Goal: Find specific page/section: Find specific page/section

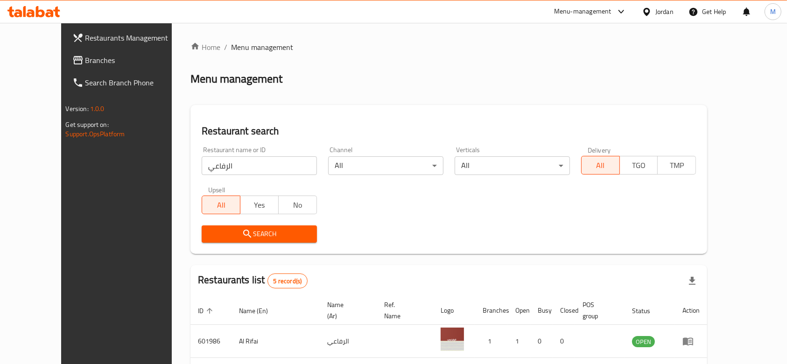
click at [241, 178] on div "Restaurant name or ID الرفاعي Restaurant name or ID" at bounding box center [259, 161] width 127 height 40
click at [241, 177] on div "Restaurant name or ID الرفاعي Restaurant name or ID" at bounding box center [259, 161] width 127 height 40
click at [238, 174] on input "الرفاعي" at bounding box center [259, 165] width 115 height 19
click at [234, 170] on input "الرفاعي" at bounding box center [259, 165] width 115 height 19
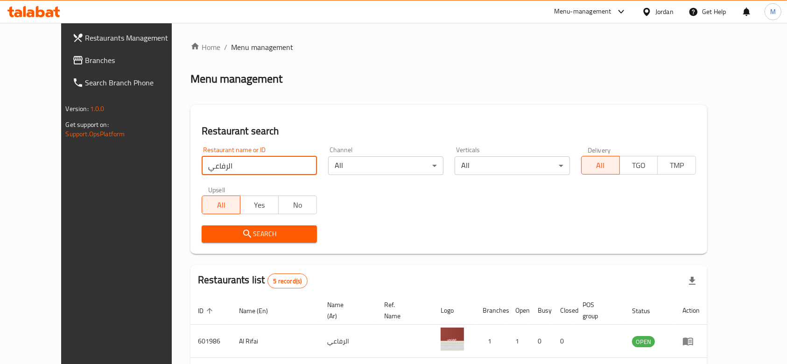
click at [234, 170] on input "الرفاعي" at bounding box center [259, 165] width 115 height 19
type input "س"
type input "al rayhan"
click button "Search" at bounding box center [259, 233] width 115 height 17
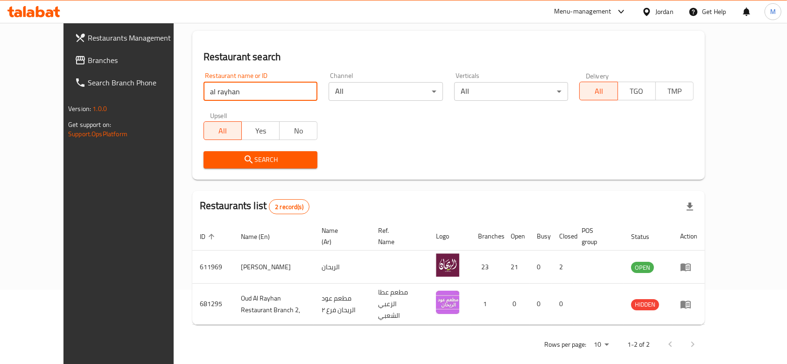
scroll to position [77, 0]
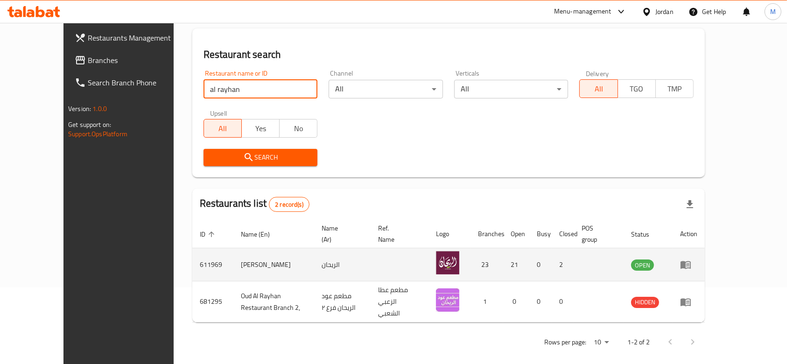
click at [691, 264] on icon "enhanced table" at bounding box center [686, 265] width 10 height 8
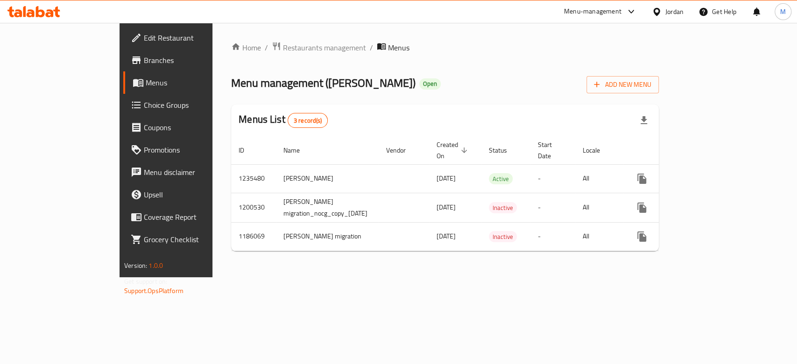
click at [144, 63] on span "Branches" at bounding box center [194, 60] width 101 height 11
